Goal: Task Accomplishment & Management: Complete application form

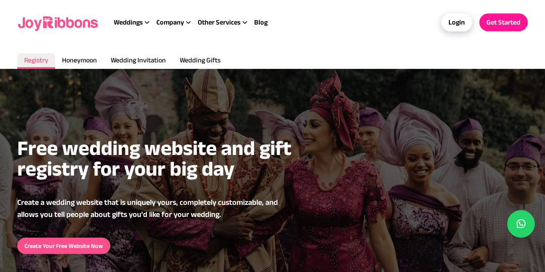
click at [110, 238] on link "Create Your Free Website Now" at bounding box center [63, 246] width 93 height 16
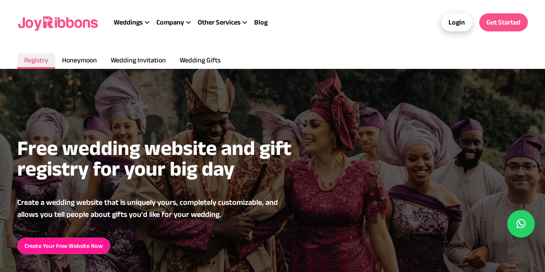
click at [479, 19] on div "Get Started" at bounding box center [503, 22] width 49 height 18
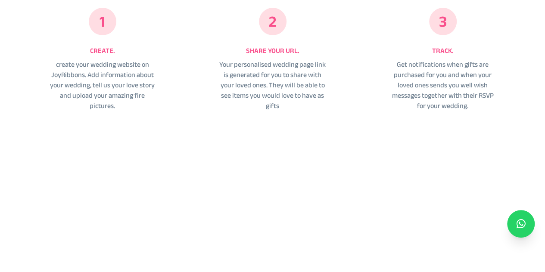
scroll to position [369, 0]
